Goal: Transaction & Acquisition: Book appointment/travel/reservation

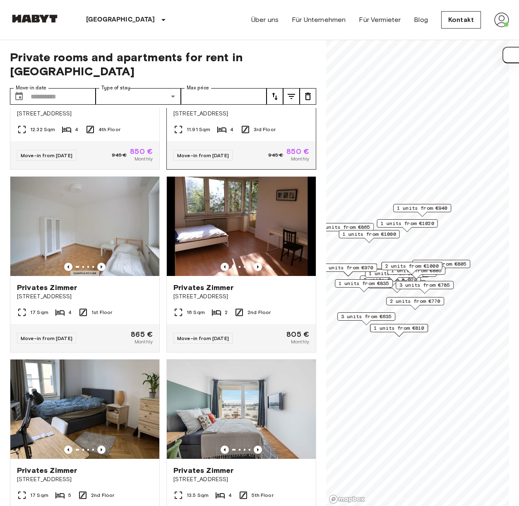
scroll to position [497, 0]
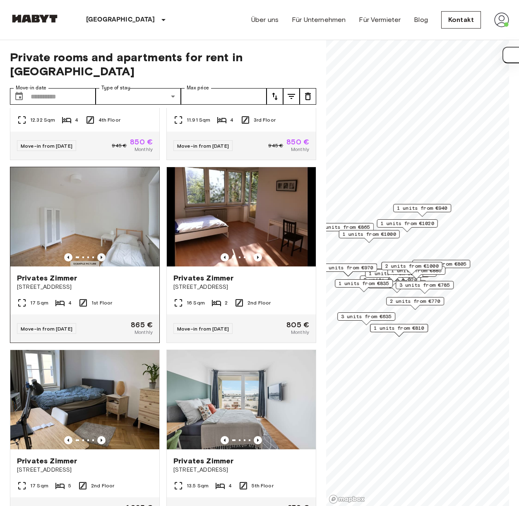
click at [101, 256] on icon "Previous image" at bounding box center [102, 257] width 2 height 3
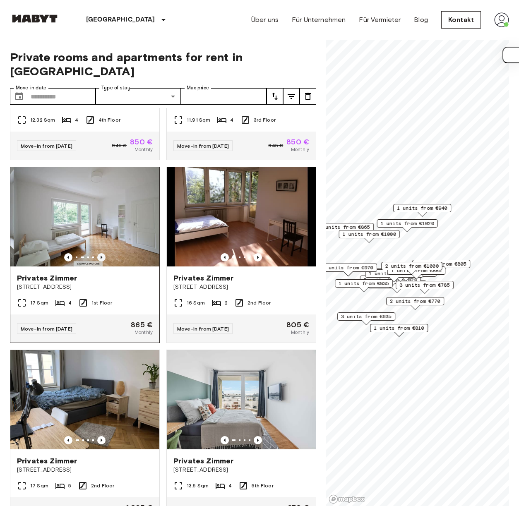
click at [101, 256] on icon "Previous image" at bounding box center [102, 257] width 2 height 3
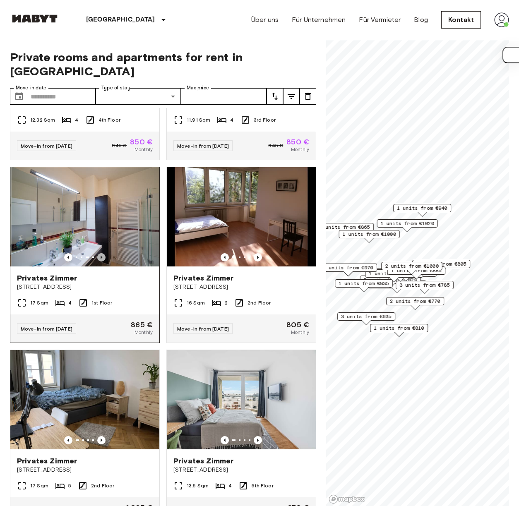
click at [101, 256] on icon "Previous image" at bounding box center [102, 257] width 2 height 3
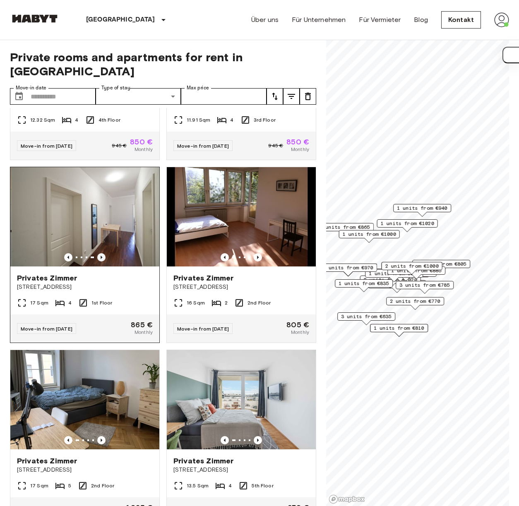
click at [101, 256] on icon "Previous image" at bounding box center [102, 257] width 2 height 3
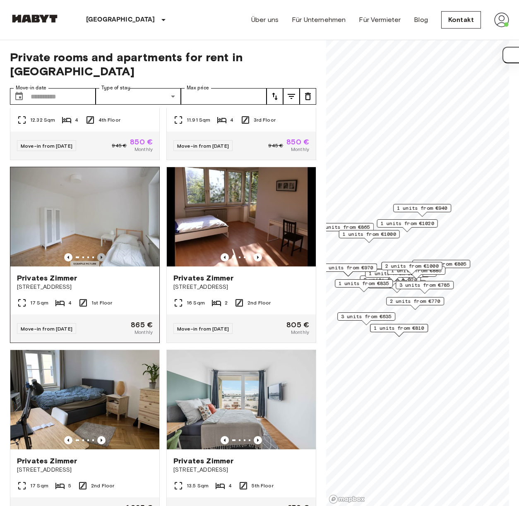
click at [101, 256] on icon "Previous image" at bounding box center [102, 257] width 2 height 3
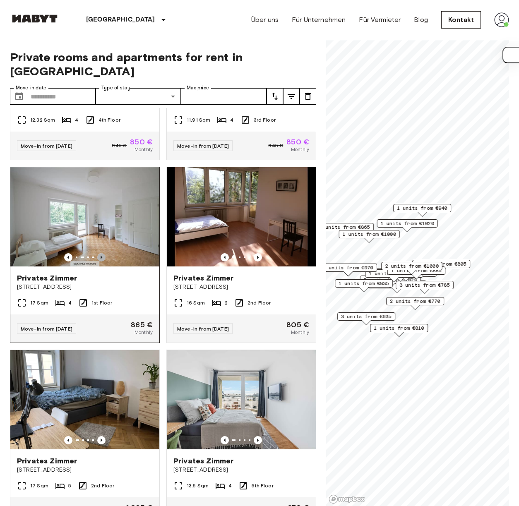
click at [101, 256] on icon "Previous image" at bounding box center [102, 257] width 2 height 3
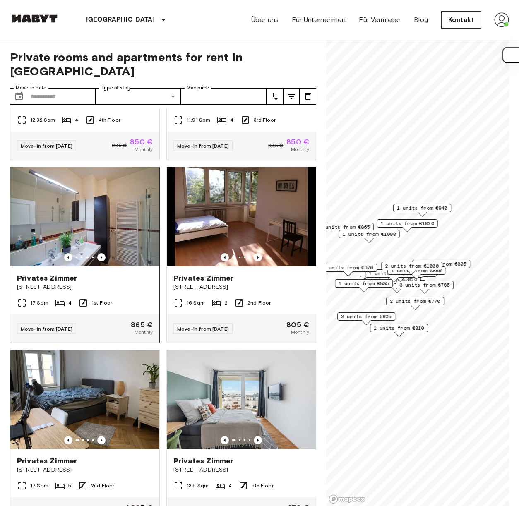
click at [108, 283] on span "Romanstraße 28" at bounding box center [85, 287] width 136 height 8
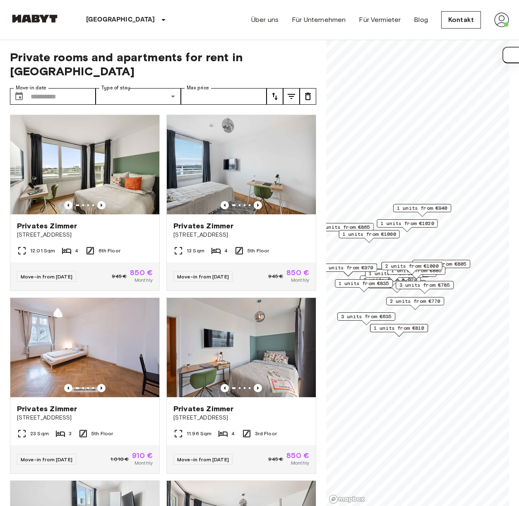
scroll to position [125, 0]
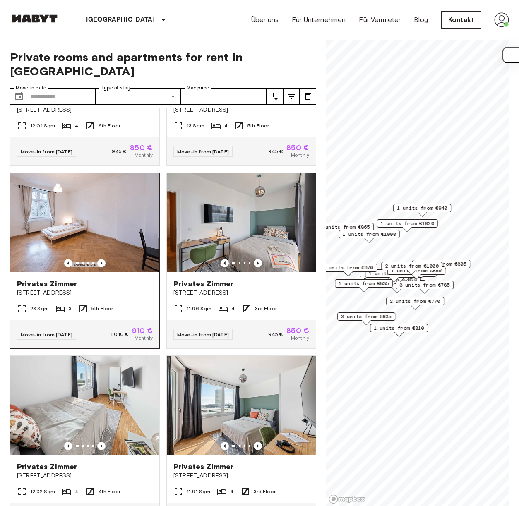
click at [130, 257] on img at bounding box center [84, 222] width 149 height 99
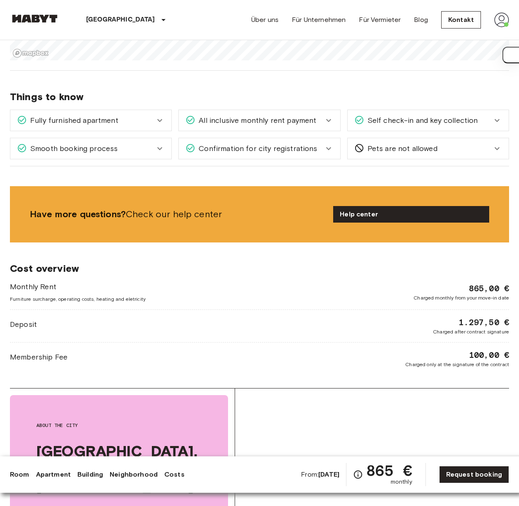
scroll to position [288, 0]
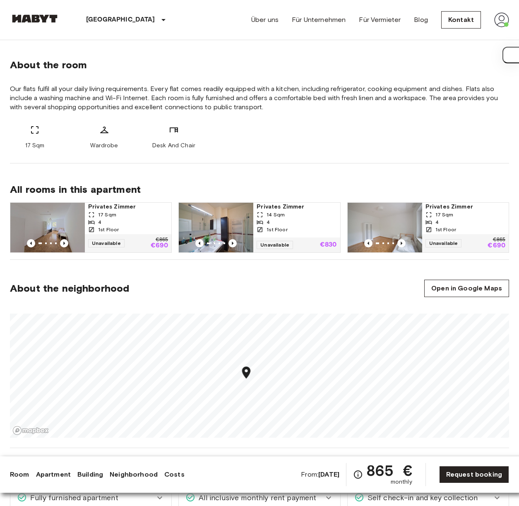
click at [317, 283] on section "About the neighborhood Open in Google Maps" at bounding box center [259, 354] width 499 height 188
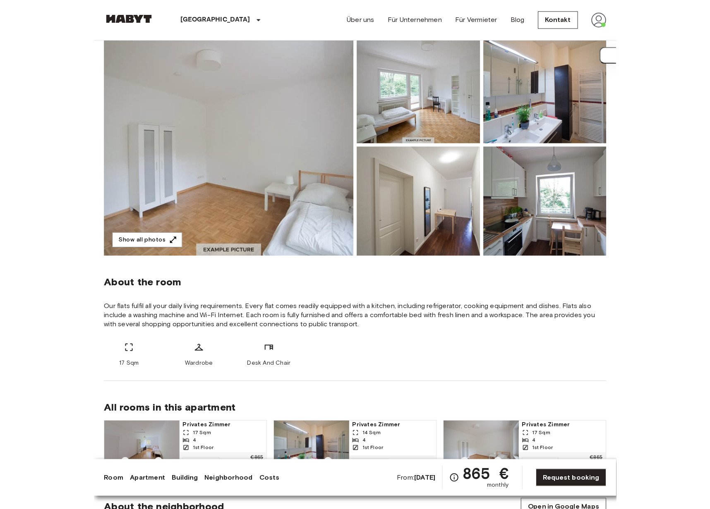
scroll to position [0, 0]
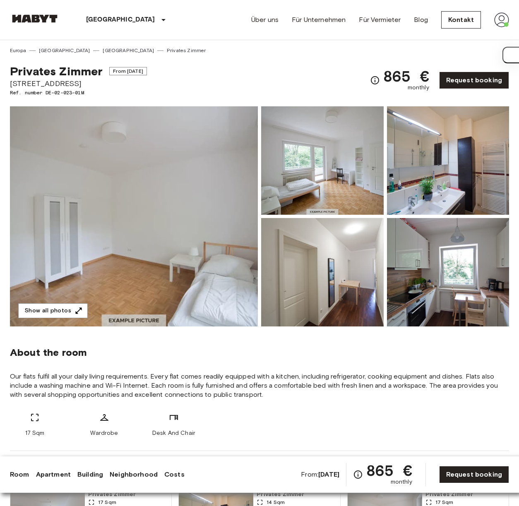
click at [180, 249] on img at bounding box center [134, 216] width 248 height 220
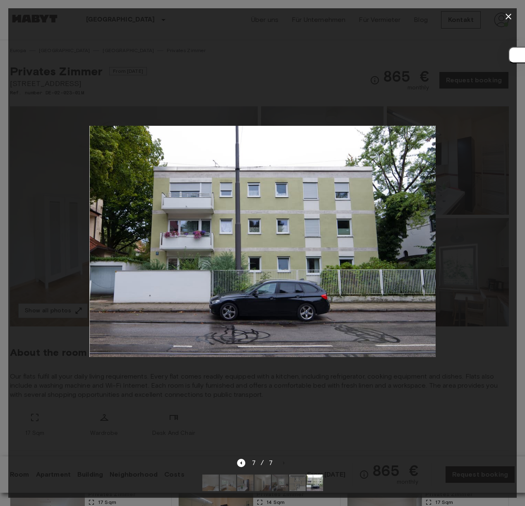
click at [324, 65] on div at bounding box center [262, 241] width 509 height 433
click at [322, 67] on div at bounding box center [262, 241] width 509 height 433
click at [505, 13] on icon "button" at bounding box center [509, 17] width 10 height 10
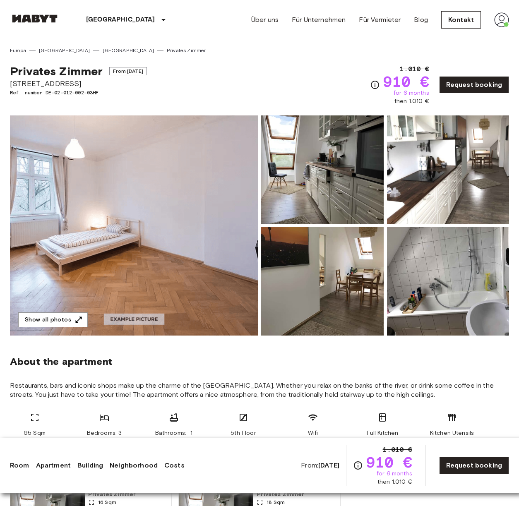
click at [218, 267] on img at bounding box center [134, 225] width 248 height 220
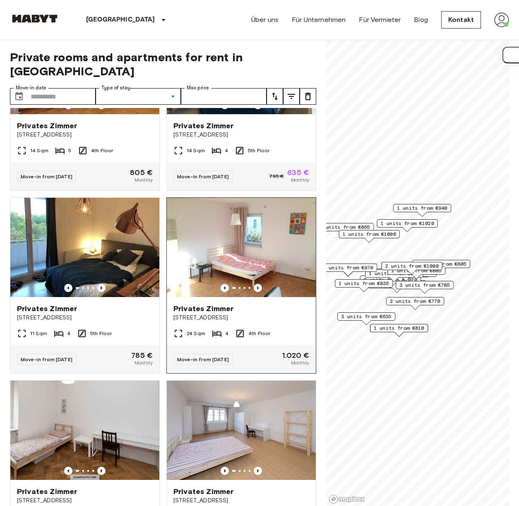
scroll to position [1481, 0]
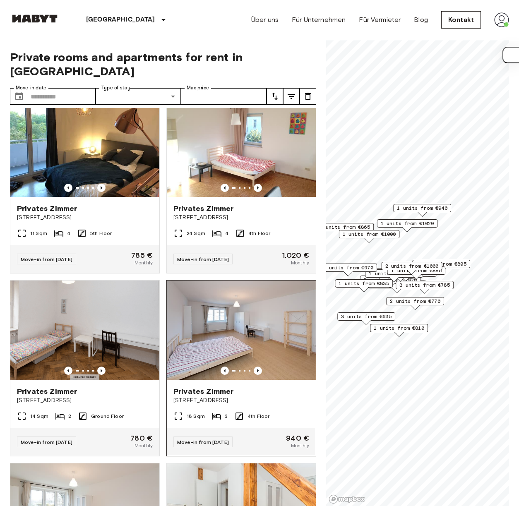
click at [233, 354] on img at bounding box center [241, 330] width 149 height 99
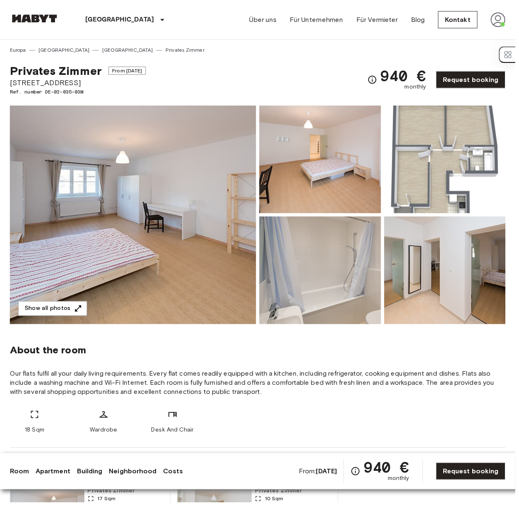
click at [424, 255] on img at bounding box center [448, 272] width 122 height 108
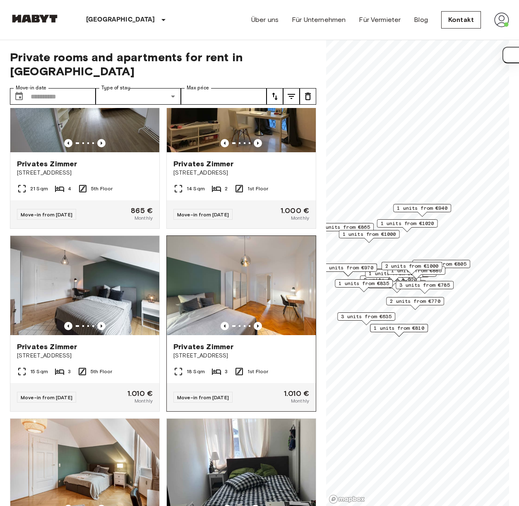
scroll to position [2169, 0]
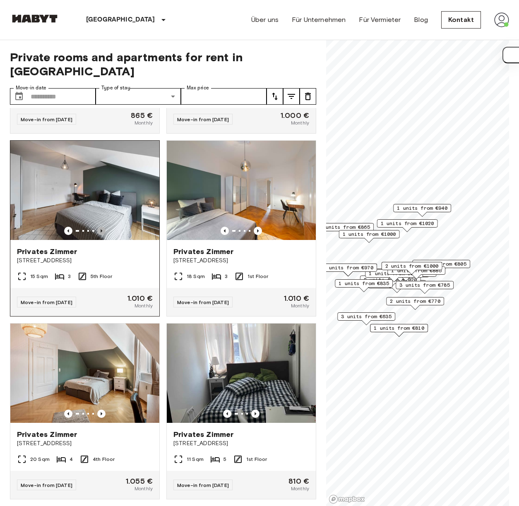
click at [100, 235] on icon "Previous image" at bounding box center [101, 231] width 8 height 8
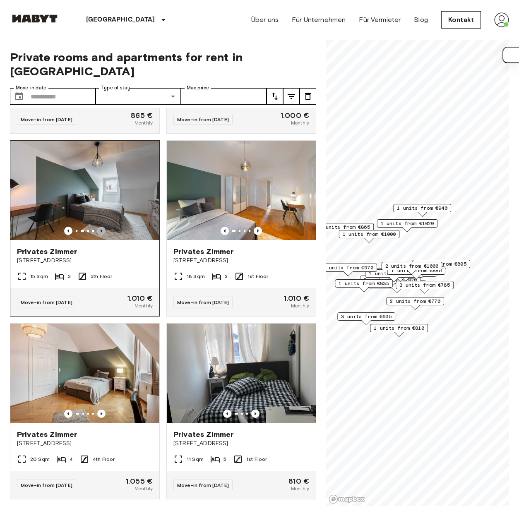
click at [100, 235] on icon "Previous image" at bounding box center [101, 231] width 8 height 8
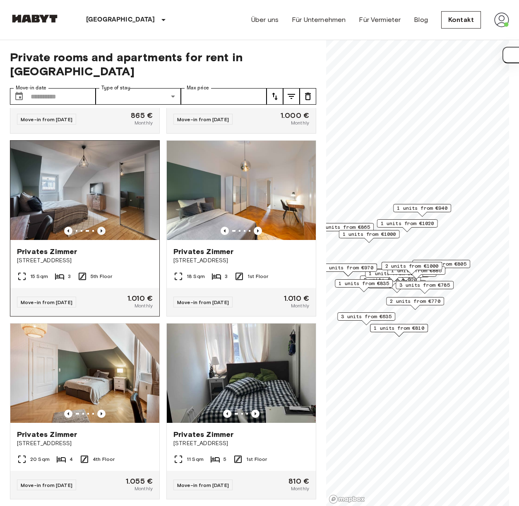
click at [100, 235] on icon "Previous image" at bounding box center [101, 231] width 8 height 8
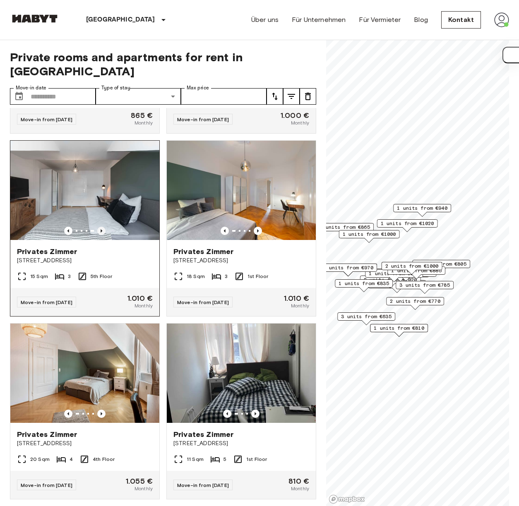
click at [101, 233] on icon "Previous image" at bounding box center [102, 230] width 2 height 3
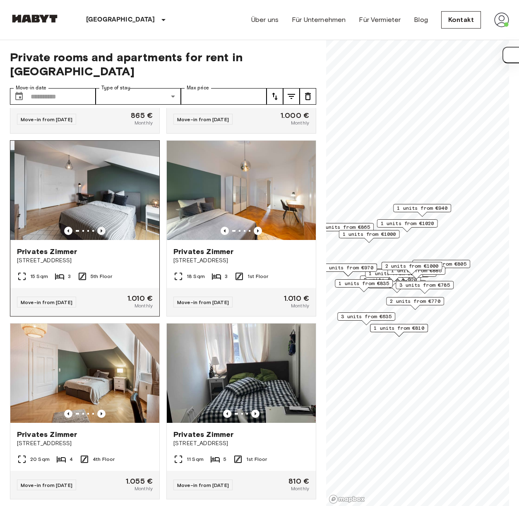
click at [101, 233] on icon "Previous image" at bounding box center [102, 230] width 2 height 3
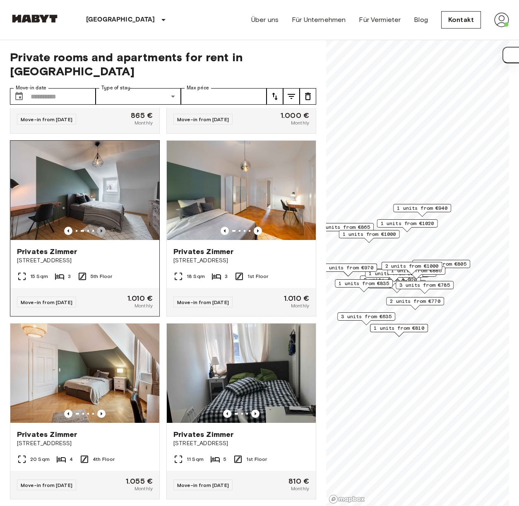
click at [101, 233] on icon "Previous image" at bounding box center [102, 230] width 2 height 3
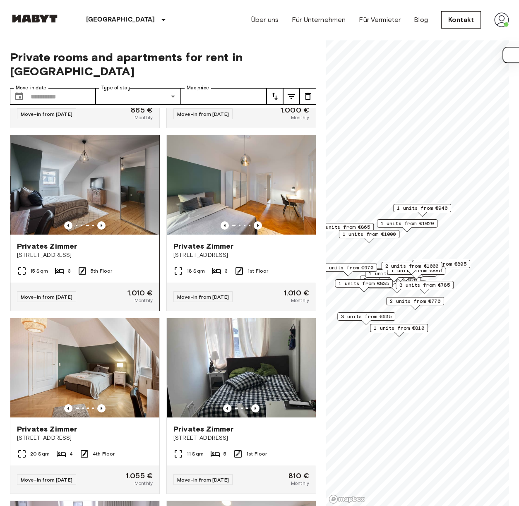
scroll to position [2240, 0]
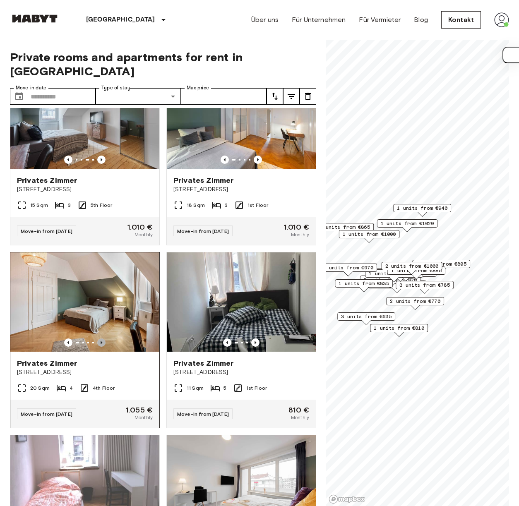
click at [100, 347] on icon "Previous image" at bounding box center [101, 343] width 8 height 8
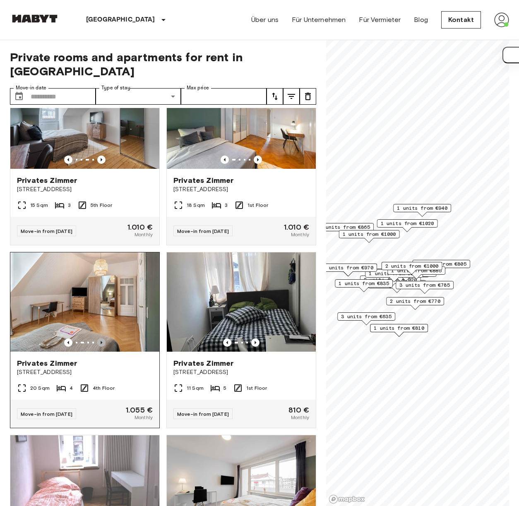
click at [100, 347] on icon "Previous image" at bounding box center [101, 343] width 8 height 8
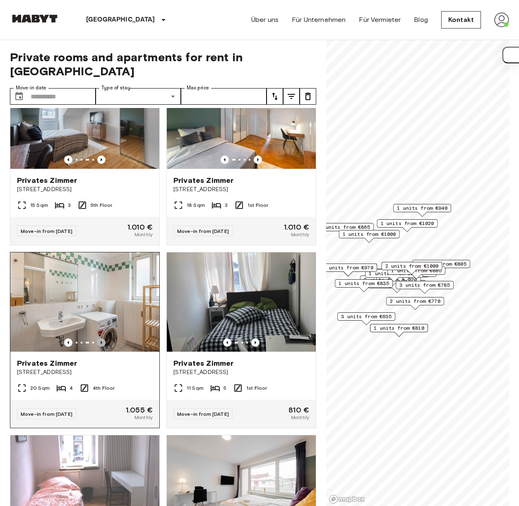
click at [100, 347] on icon "Previous image" at bounding box center [101, 343] width 8 height 8
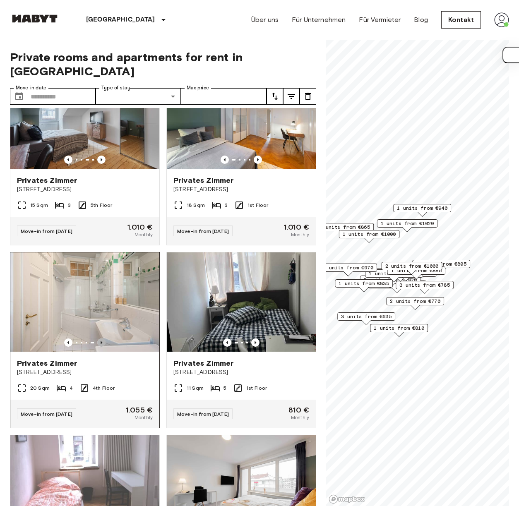
click at [100, 347] on icon "Previous image" at bounding box center [101, 343] width 8 height 8
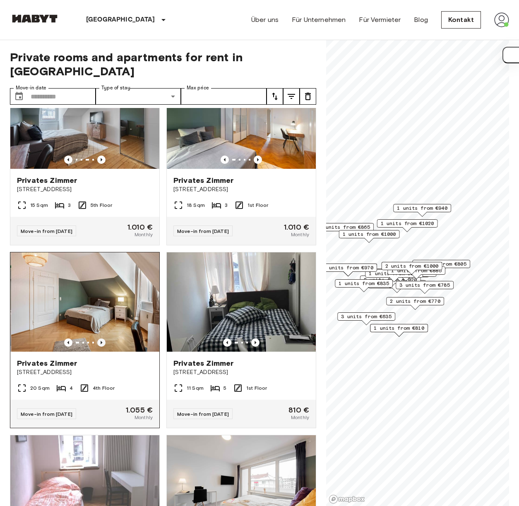
click at [100, 347] on icon "Previous image" at bounding box center [101, 343] width 8 height 8
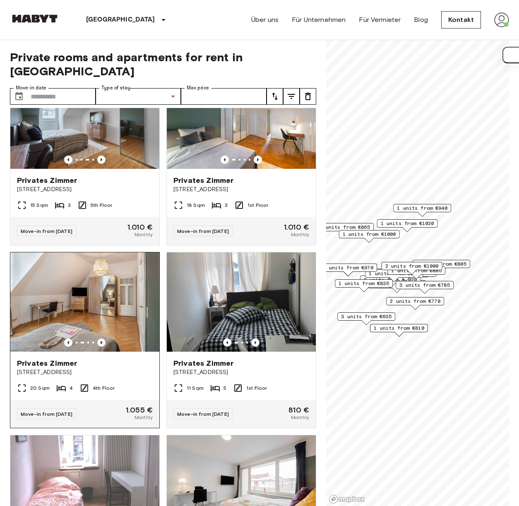
click at [100, 347] on icon "Previous image" at bounding box center [101, 343] width 8 height 8
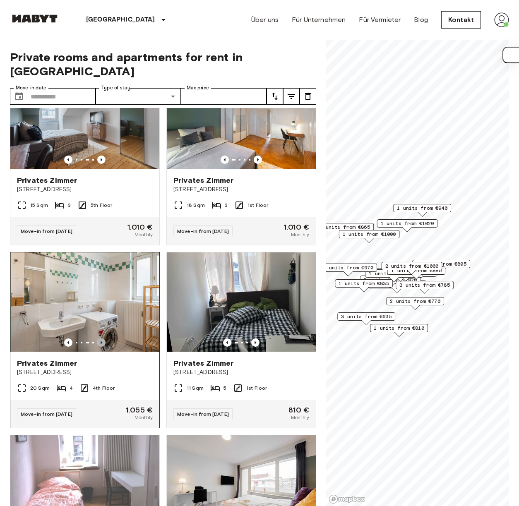
click at [100, 347] on icon "Previous image" at bounding box center [101, 343] width 8 height 8
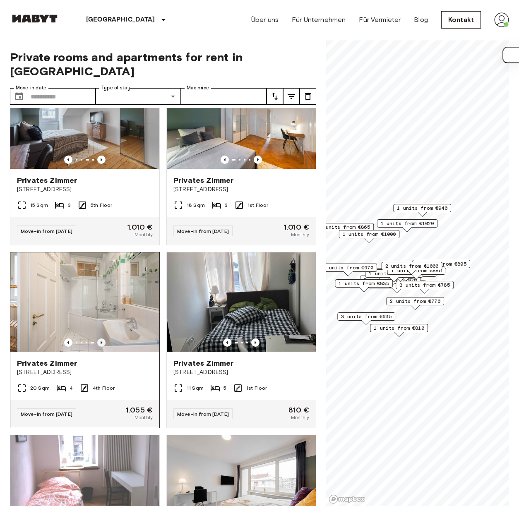
click at [100, 347] on icon "Previous image" at bounding box center [101, 343] width 8 height 8
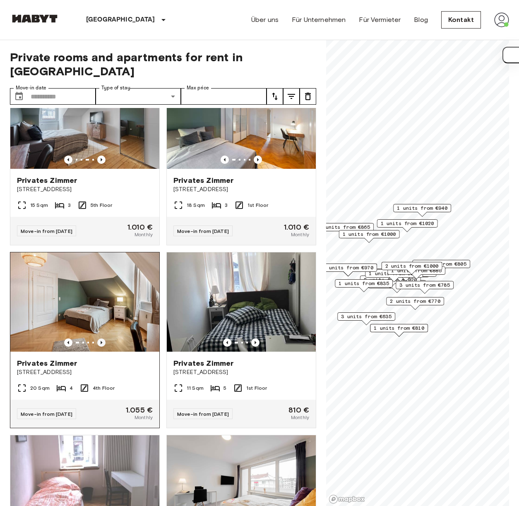
click at [100, 347] on icon "Previous image" at bounding box center [101, 343] width 8 height 8
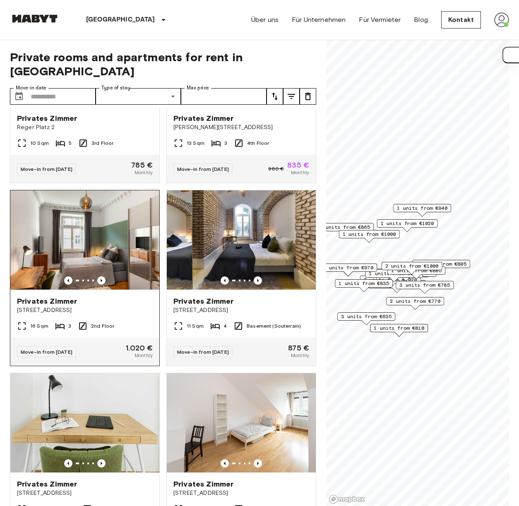
scroll to position [2673, 0]
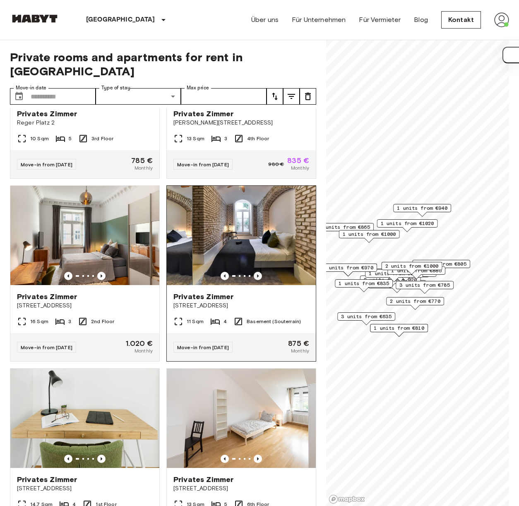
click at [254, 280] on icon "Previous image" at bounding box center [258, 276] width 8 height 8
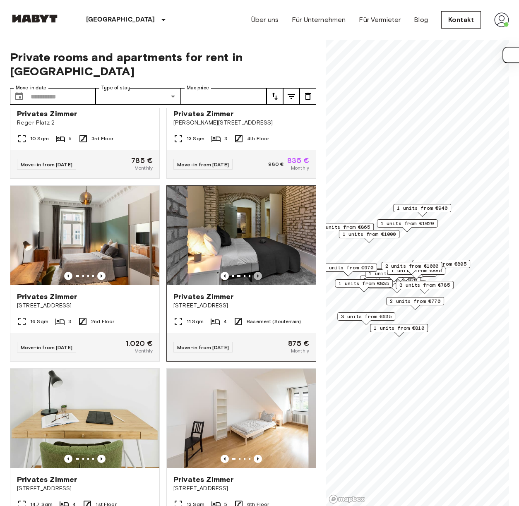
click at [257, 278] on icon "Previous image" at bounding box center [258, 275] width 2 height 3
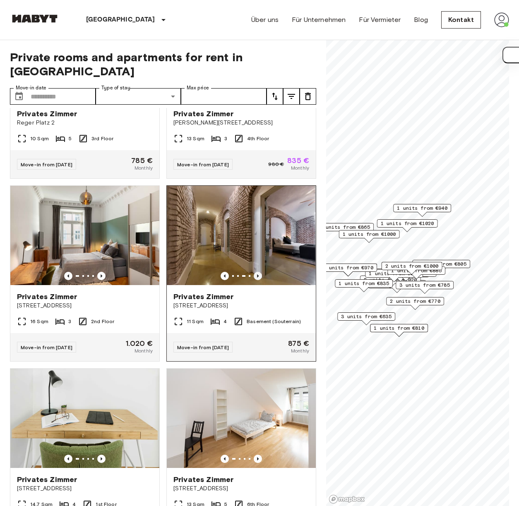
click at [254, 280] on icon "Previous image" at bounding box center [258, 276] width 8 height 8
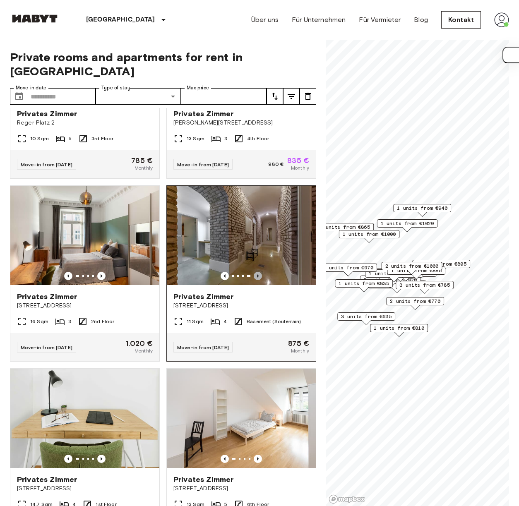
click at [254, 280] on icon "Previous image" at bounding box center [258, 276] width 8 height 8
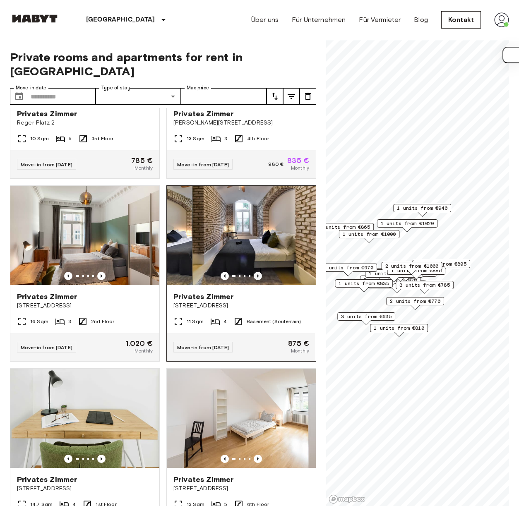
click at [254, 280] on icon "Previous image" at bounding box center [258, 276] width 8 height 8
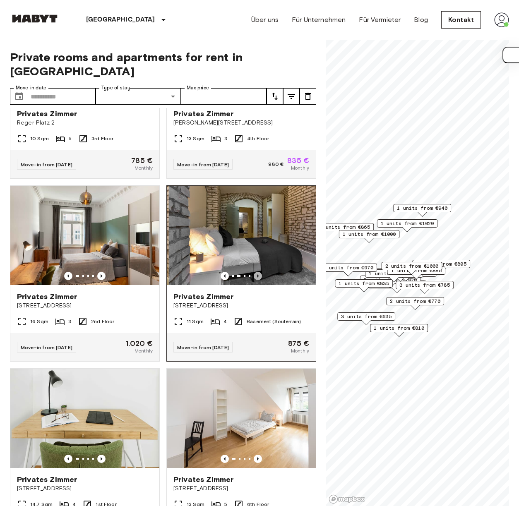
click at [254, 280] on icon "Previous image" at bounding box center [258, 276] width 8 height 8
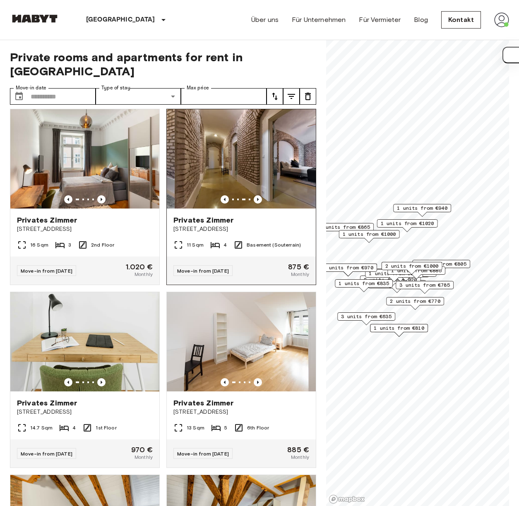
scroll to position [2819, 0]
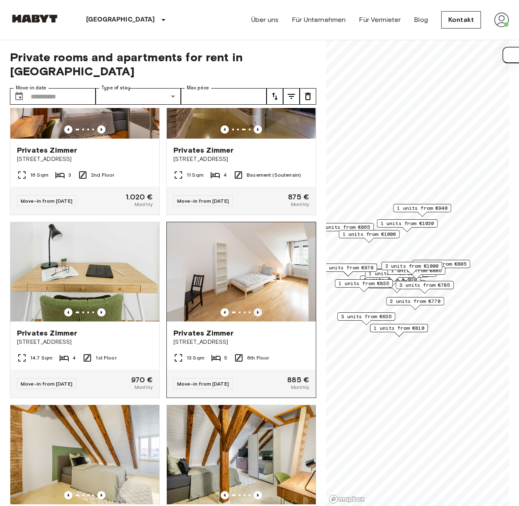
click at [254, 317] on icon "Previous image" at bounding box center [258, 312] width 8 height 8
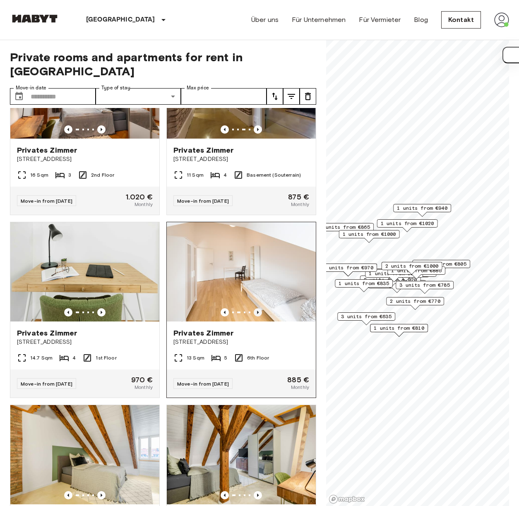
click at [255, 317] on icon "Previous image" at bounding box center [258, 312] width 8 height 8
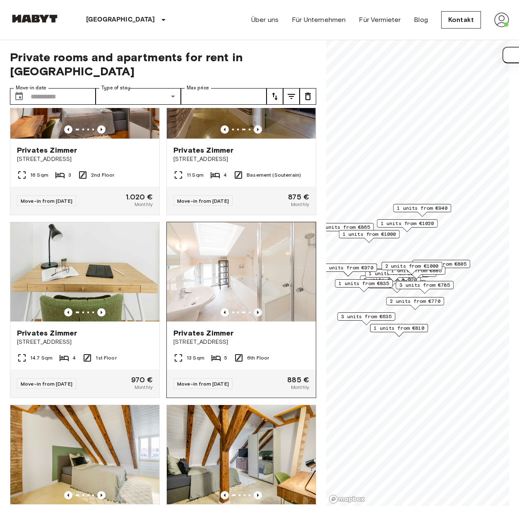
click at [255, 317] on icon "Previous image" at bounding box center [258, 312] width 8 height 8
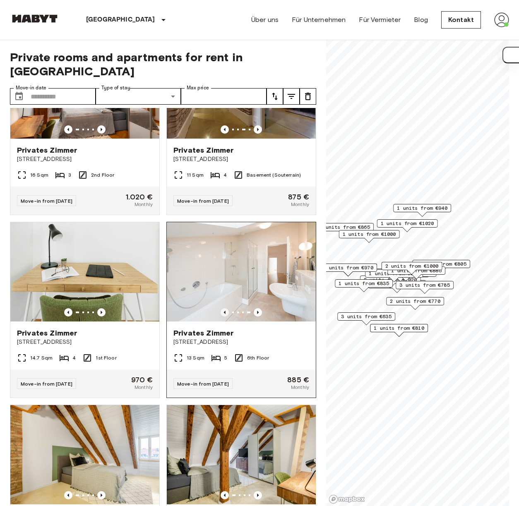
click at [221, 317] on icon "Previous image" at bounding box center [225, 312] width 8 height 8
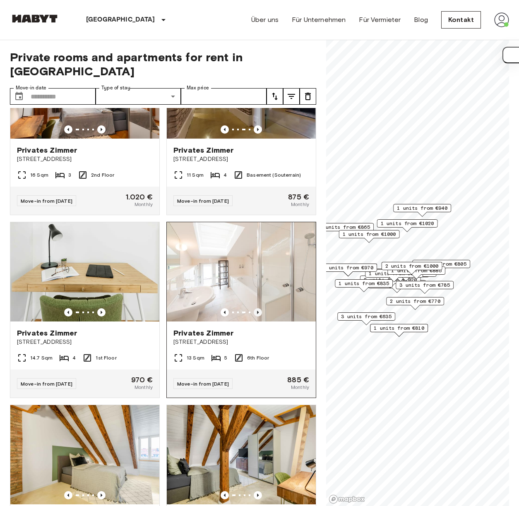
click at [254, 317] on icon "Previous image" at bounding box center [258, 312] width 8 height 8
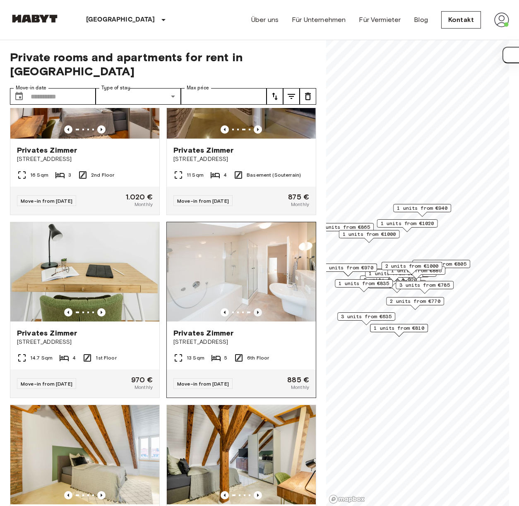
click at [254, 317] on icon "Previous image" at bounding box center [258, 312] width 8 height 8
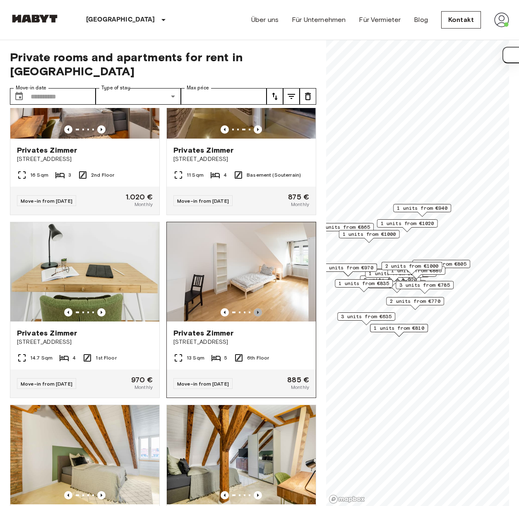
click at [254, 317] on icon "Previous image" at bounding box center [258, 312] width 8 height 8
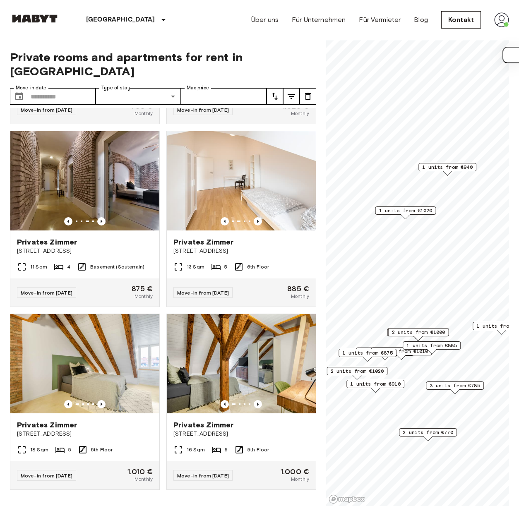
scroll to position [1323, 0]
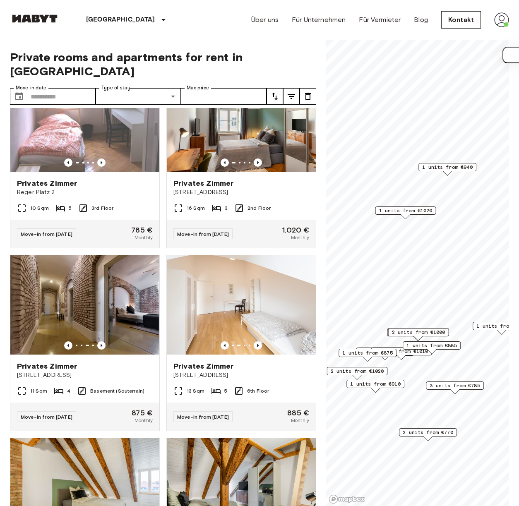
click at [409, 212] on span "1 units from €1020" at bounding box center [405, 210] width 53 height 7
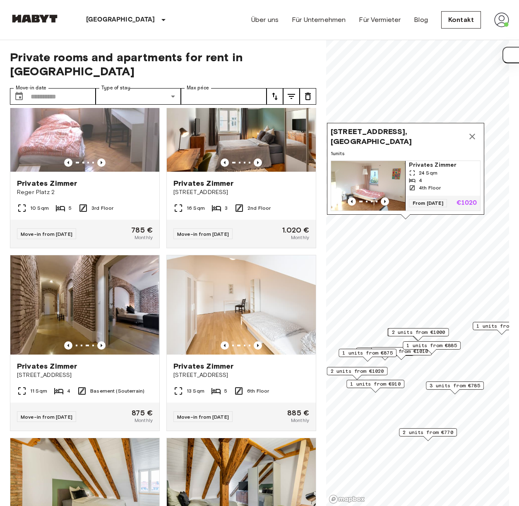
click at [377, 197] on div "Map marker" at bounding box center [368, 201] width 74 height 8
click at [384, 200] on icon "Previous image" at bounding box center [385, 201] width 2 height 3
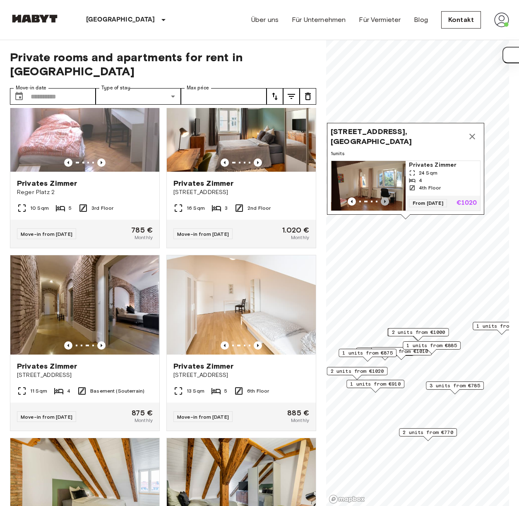
click at [384, 200] on icon "Previous image" at bounding box center [385, 201] width 2 height 3
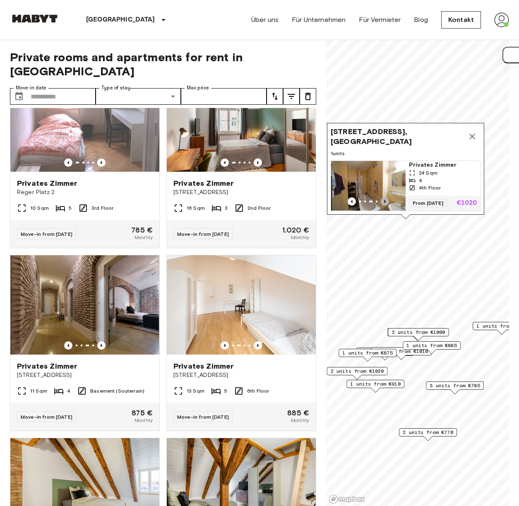
click at [384, 200] on icon "Previous image" at bounding box center [385, 201] width 2 height 3
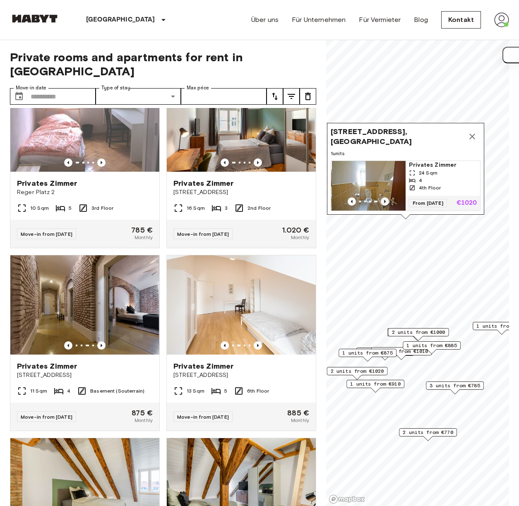
click at [384, 200] on icon "Previous image" at bounding box center [385, 201] width 2 height 3
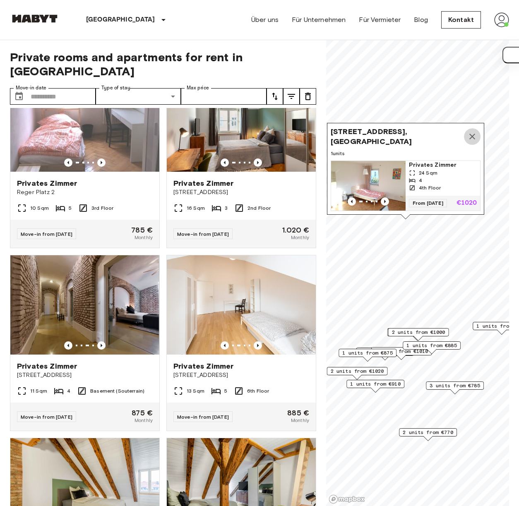
click at [470, 132] on icon "Map marker" at bounding box center [472, 137] width 10 height 10
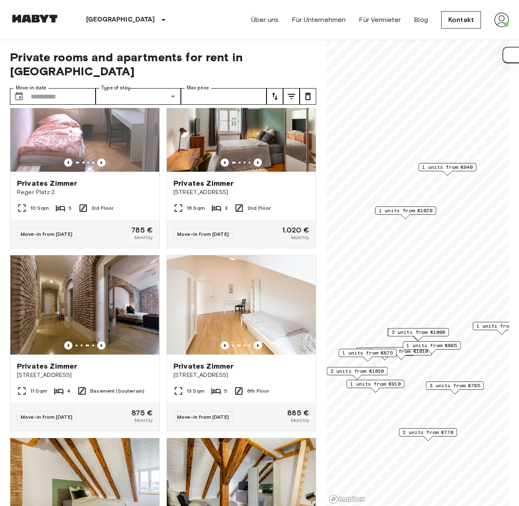
click at [455, 168] on span "1 units from €940" at bounding box center [447, 166] width 50 height 7
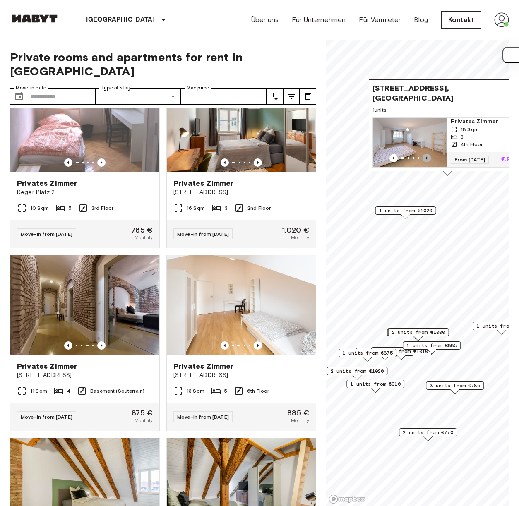
click at [423, 154] on icon "Previous image" at bounding box center [427, 158] width 8 height 8
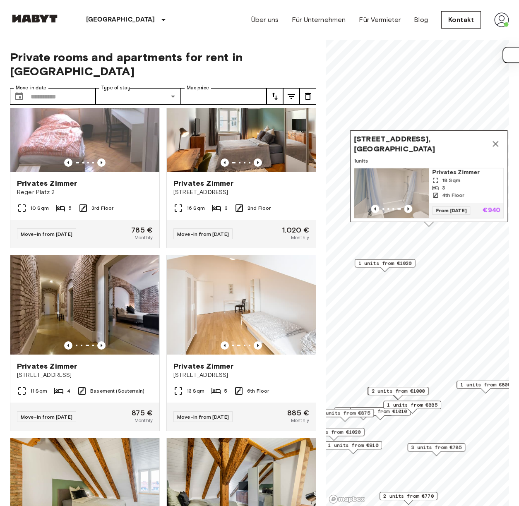
drag, startPoint x: 488, startPoint y: 139, endPoint x: 434, endPoint y: 135, distance: 54.0
click at [433, 136] on span "Leopoldstraße 105, 80802 Munich, GER" at bounding box center [420, 144] width 133 height 20
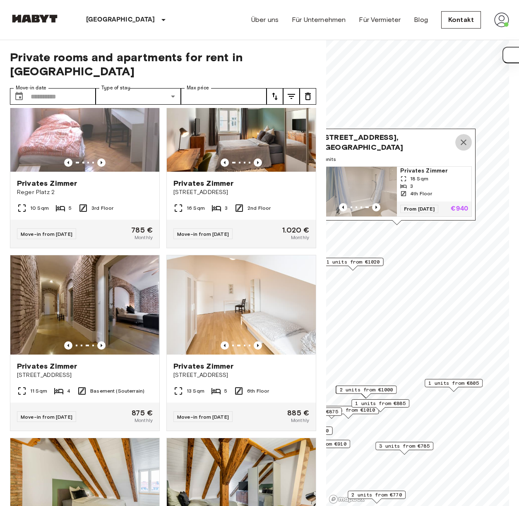
click at [463, 137] on icon "Map marker" at bounding box center [464, 142] width 10 height 10
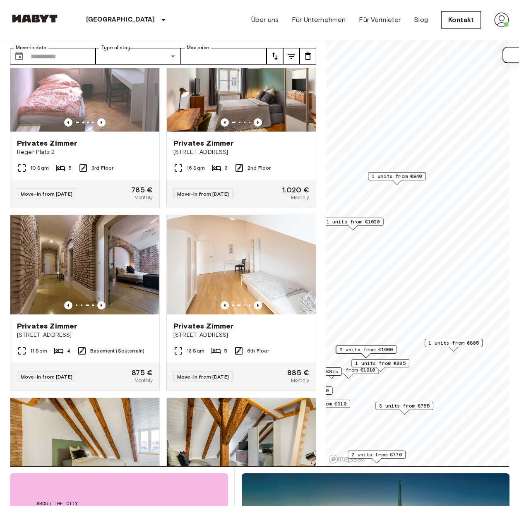
scroll to position [0, 0]
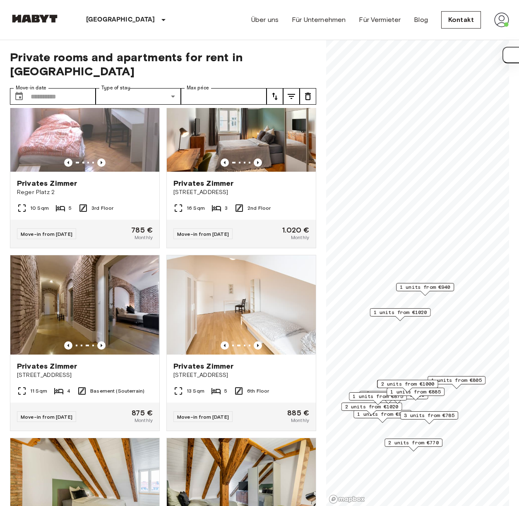
scroll to position [2071, 0]
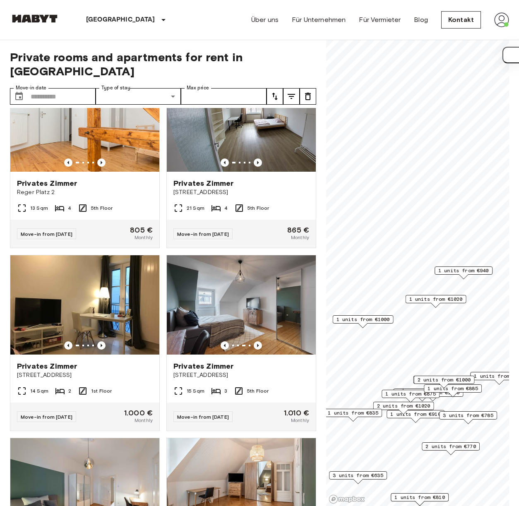
scroll to position [2071, 0]
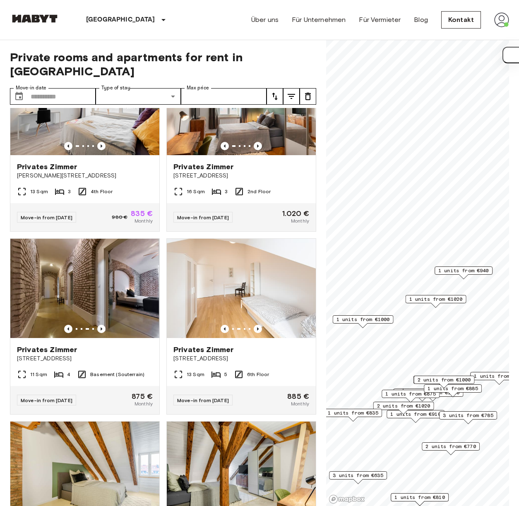
click at [370, 322] on span "1 units from €1000" at bounding box center [362, 319] width 53 height 7
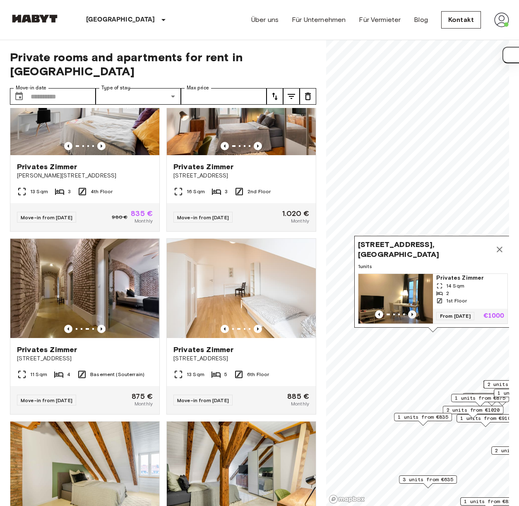
click at [409, 310] on icon "Previous image" at bounding box center [412, 314] width 8 height 8
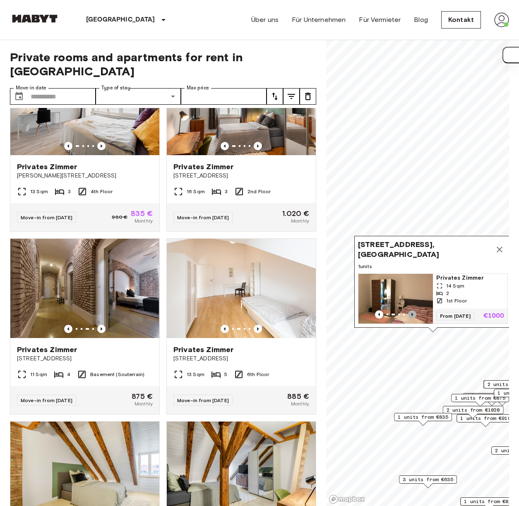
click at [412, 310] on icon "Previous image" at bounding box center [412, 314] width 8 height 8
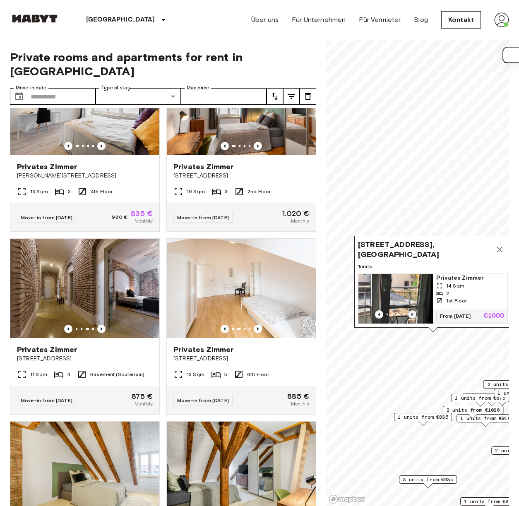
click at [412, 310] on icon "Previous image" at bounding box center [412, 314] width 8 height 8
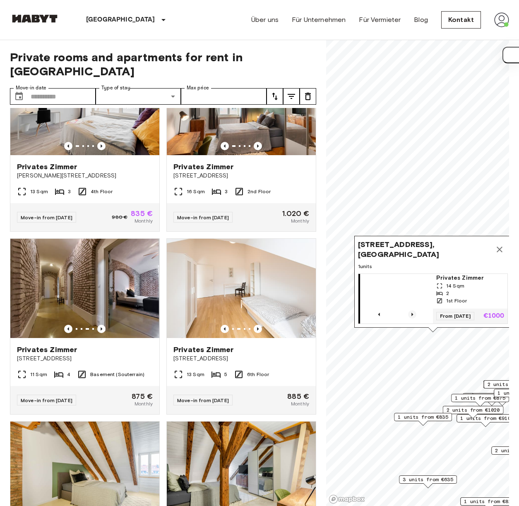
click at [412, 310] on icon "Previous image" at bounding box center [412, 314] width 8 height 8
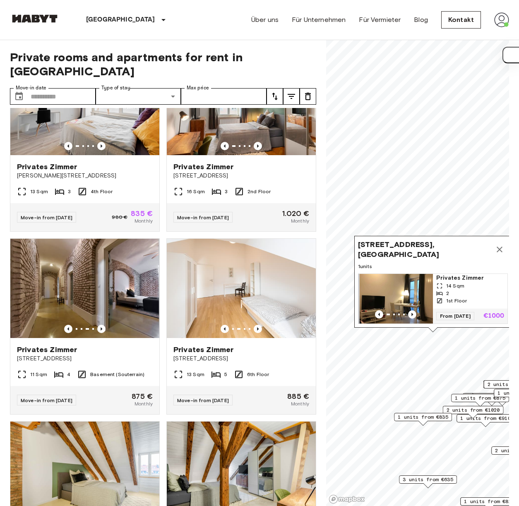
click at [498, 247] on icon "Map marker" at bounding box center [500, 250] width 6 height 6
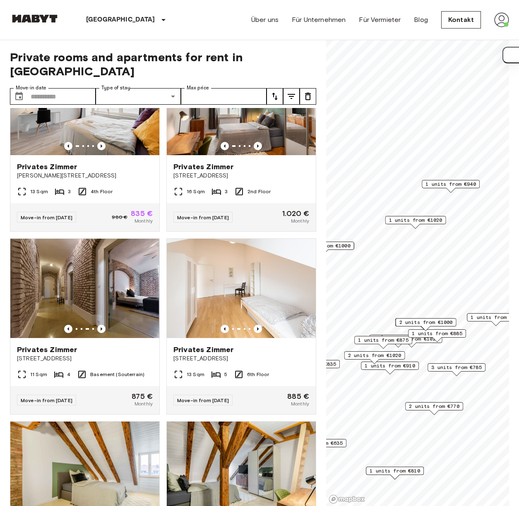
scroll to position [1697, 0]
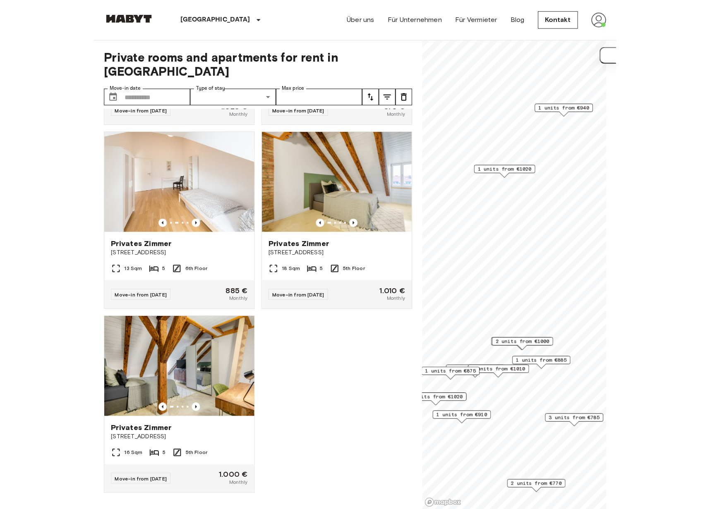
scroll to position [1323, 0]
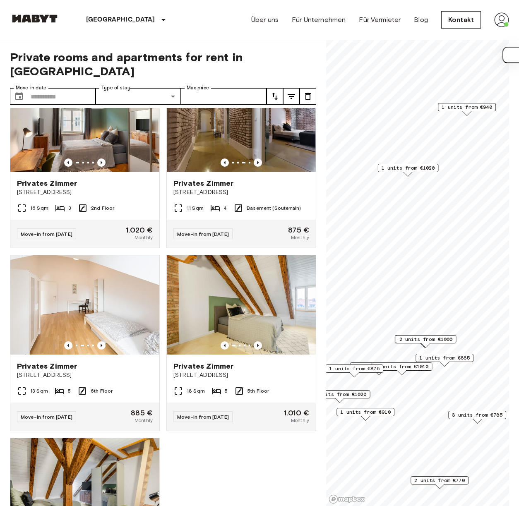
click at [431, 338] on span "2 units from €1000" at bounding box center [425, 339] width 53 height 7
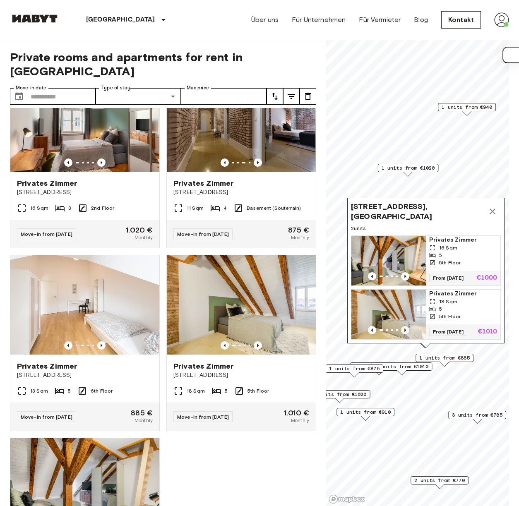
click at [401, 326] on icon "Previous image" at bounding box center [405, 330] width 8 height 8
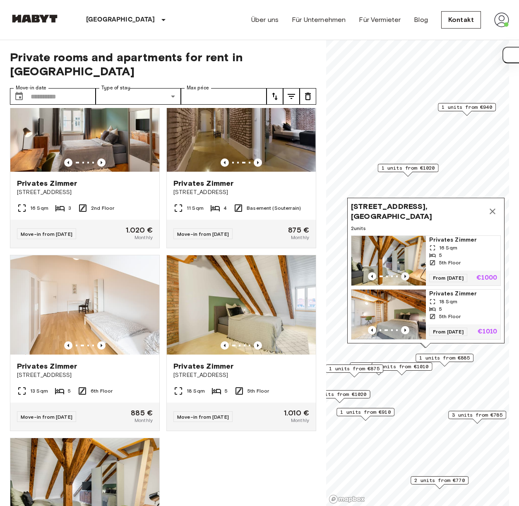
click at [403, 272] on icon "Previous image" at bounding box center [405, 276] width 8 height 8
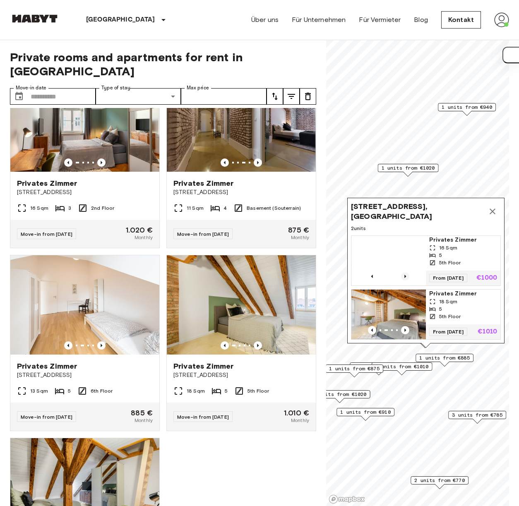
click at [403, 272] on icon "Previous image" at bounding box center [405, 276] width 8 height 8
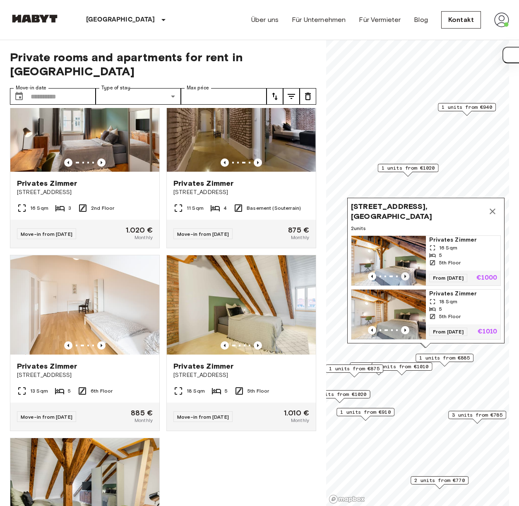
click at [403, 272] on icon "Previous image" at bounding box center [405, 276] width 8 height 8
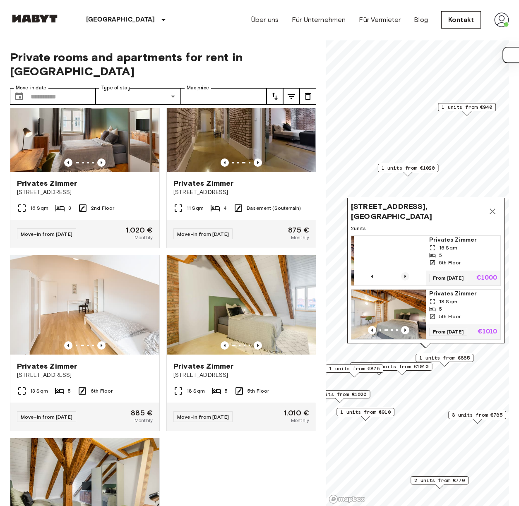
click at [403, 272] on icon "Previous image" at bounding box center [405, 276] width 8 height 8
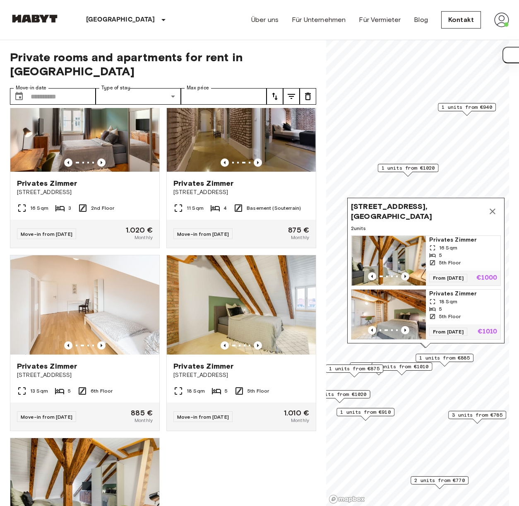
click at [403, 272] on icon "Previous image" at bounding box center [405, 276] width 8 height 8
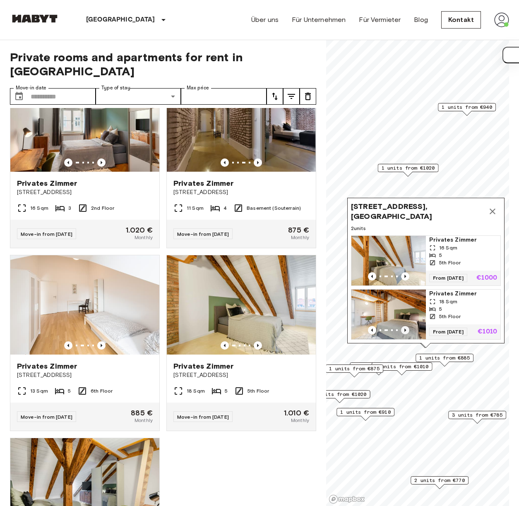
click at [406, 326] on icon "Previous image" at bounding box center [405, 330] width 8 height 8
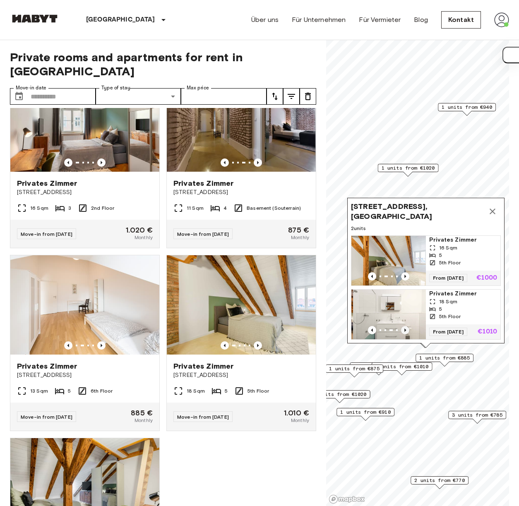
click at [406, 326] on icon "Previous image" at bounding box center [405, 330] width 8 height 8
click at [407, 371] on div "1 units from €1010" at bounding box center [402, 369] width 61 height 13
click at [406, 365] on span "1 units from €1010" at bounding box center [401, 366] width 53 height 7
